Goal: Information Seeking & Learning: Learn about a topic

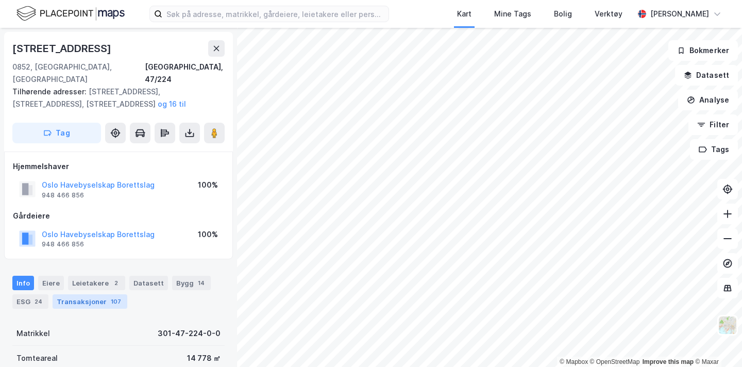
click at [113, 296] on div "107" at bounding box center [116, 301] width 14 height 10
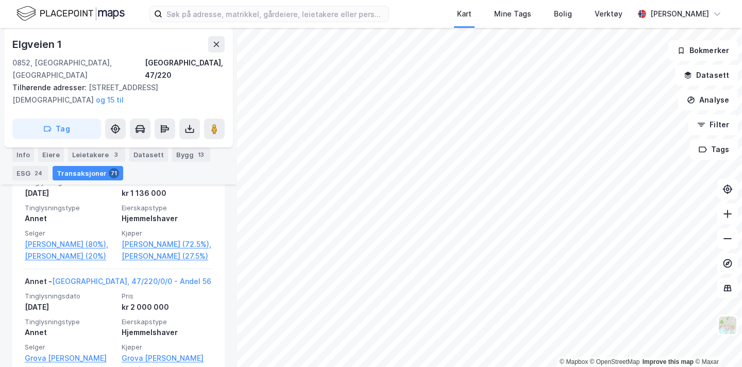
scroll to position [2237, 0]
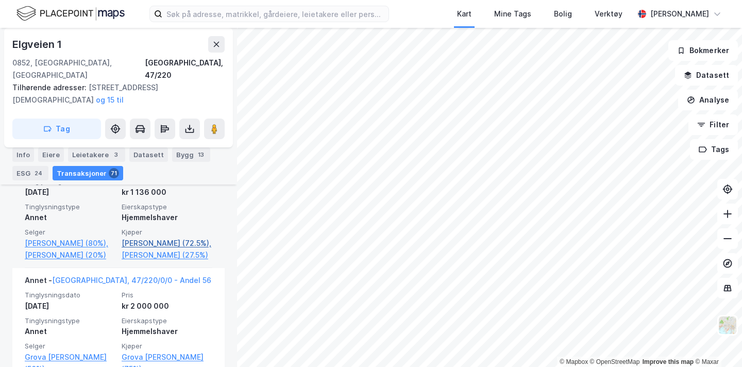
click at [180, 241] on link "[PERSON_NAME] (72.5%)," at bounding box center [167, 243] width 91 height 12
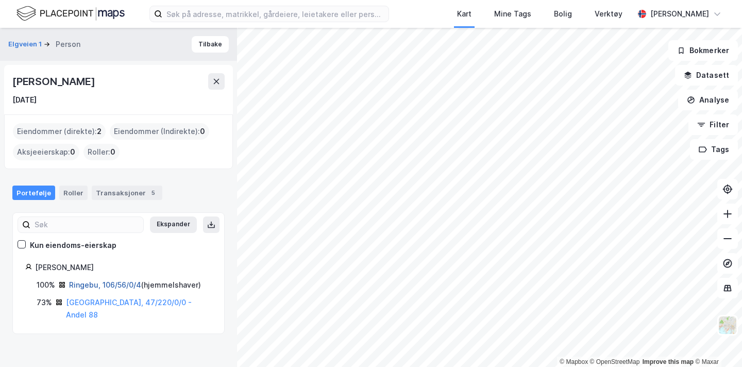
click at [122, 284] on link "Ringebu, 106/56/0/4" at bounding box center [105, 284] width 72 height 9
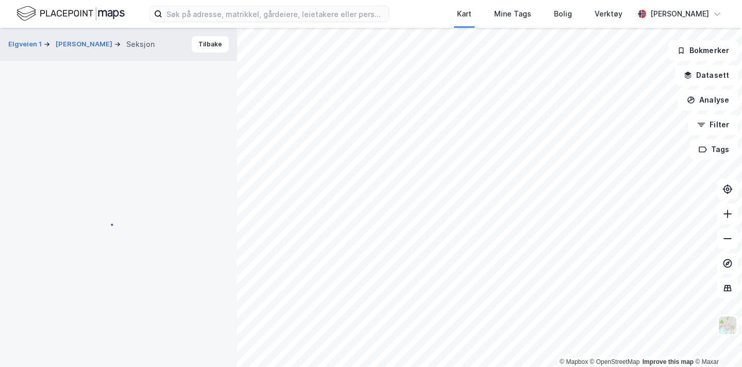
scroll to position [150, 0]
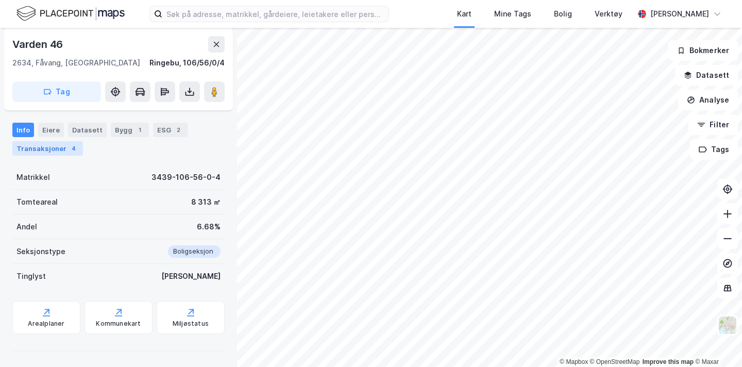
click at [68, 151] on div "4" at bounding box center [73, 148] width 10 height 10
